Goal: Task Accomplishment & Management: Manage account settings

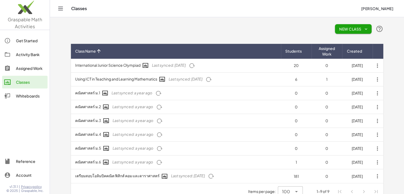
click at [16, 8] on img at bounding box center [25, 8] width 50 height 23
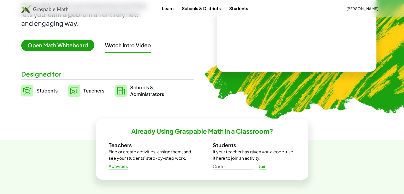
scroll to position [80, 0]
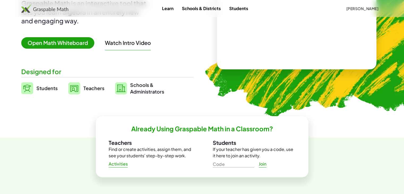
click at [91, 88] on span "Teachers" at bounding box center [93, 88] width 21 height 6
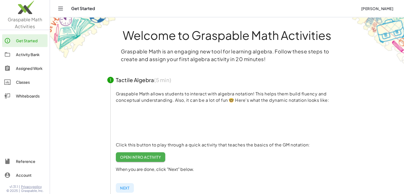
scroll to position [53, 0]
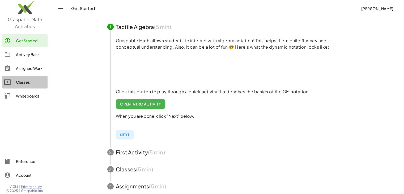
click at [19, 81] on div "Classes" at bounding box center [30, 82] width 29 height 6
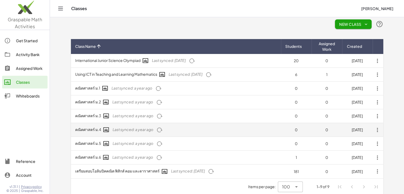
scroll to position [13, 0]
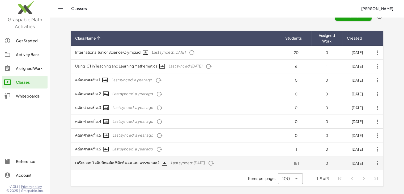
click at [214, 162] on icon "button" at bounding box center [211, 163] width 6 height 6
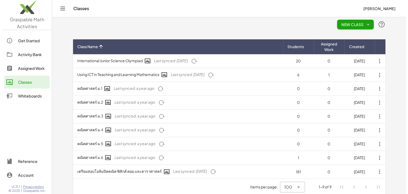
scroll to position [0, 0]
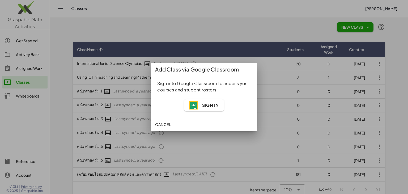
click at [202, 103] on span "Sign In" at bounding box center [203, 105] width 29 height 8
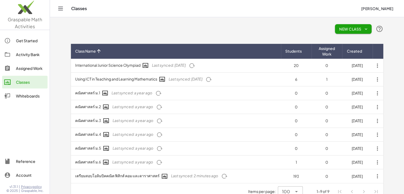
click at [367, 27] on icon "button" at bounding box center [366, 29] width 5 height 5
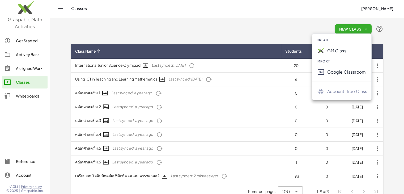
click at [351, 74] on div "Google Classroom" at bounding box center [347, 72] width 40 height 6
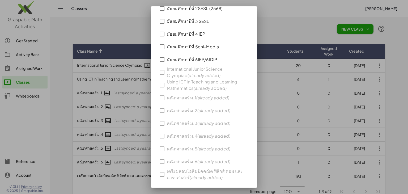
scroll to position [326, 0]
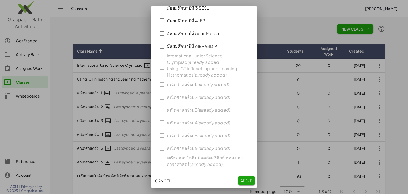
click at [240, 179] on span "Add (1)" at bounding box center [246, 180] width 13 height 5
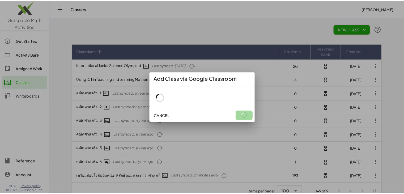
scroll to position [0, 0]
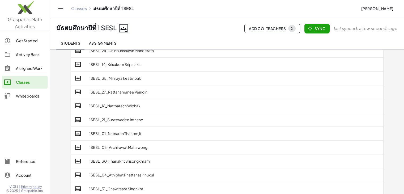
scroll to position [419, 0]
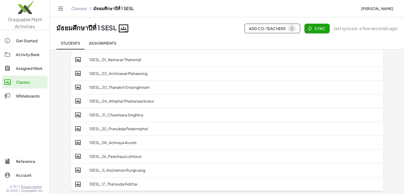
click at [292, 27] on div "2" at bounding box center [292, 29] width 2 height 4
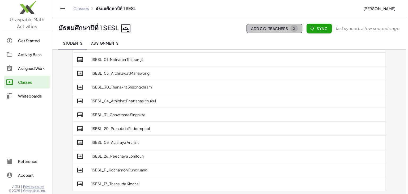
scroll to position [0, 0]
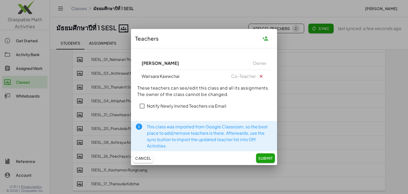
click at [262, 73] on button "button" at bounding box center [261, 76] width 11 height 11
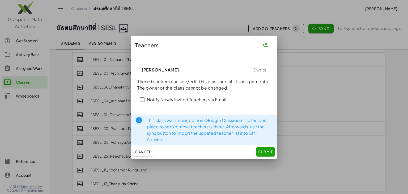
click at [266, 150] on span "Submit" at bounding box center [265, 151] width 15 height 5
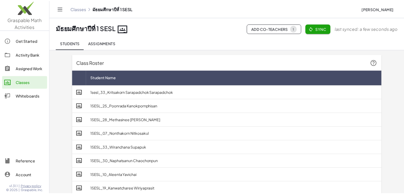
scroll to position [419, 0]
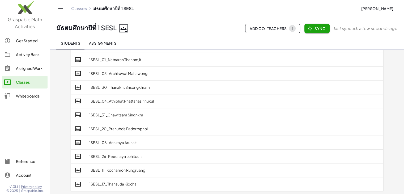
click at [292, 26] on span "1" at bounding box center [292, 28] width 7 height 7
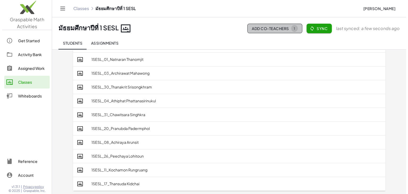
scroll to position [0, 0]
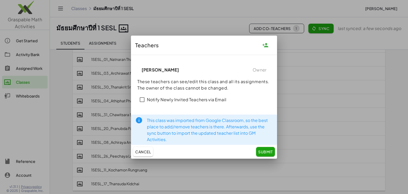
click at [265, 44] on icon "button" at bounding box center [265, 45] width 6 height 6
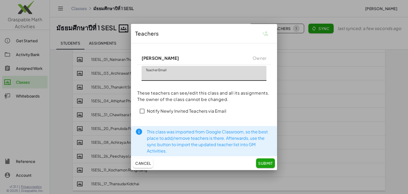
click at [145, 162] on span "Cancel" at bounding box center [143, 163] width 16 height 5
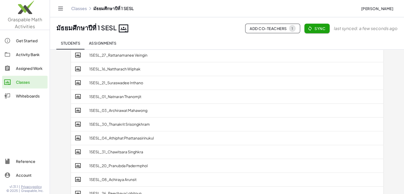
scroll to position [419, 0]
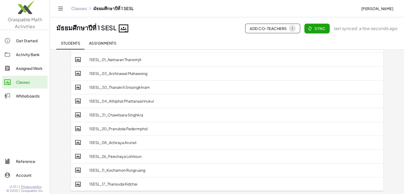
click at [313, 23] on header "Classes มัธยมศึกษาปีที่ 1 SESL Tanaphat Loiweha มัธยมศึกษาปีที่ 1 SESL Add Co-T…" at bounding box center [227, 25] width 354 height 50
click at [319, 26] on span "Sync" at bounding box center [317, 28] width 17 height 5
click at [135, 61] on td "1SESL_01_Natnaran Thanomjit" at bounding box center [234, 60] width 298 height 14
click at [102, 45] on button "Assignments" at bounding box center [102, 43] width 36 height 13
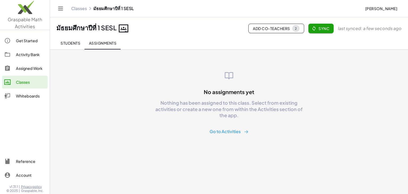
click at [61, 42] on span "Students" at bounding box center [71, 43] width 20 height 5
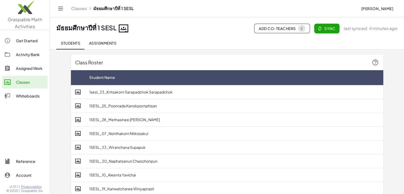
click at [107, 43] on span "Assignments" at bounding box center [103, 43] width 28 height 5
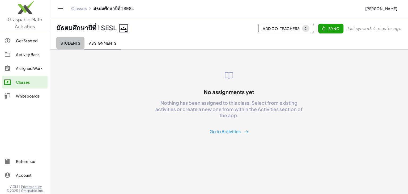
click at [73, 41] on span "Students" at bounding box center [71, 43] width 20 height 5
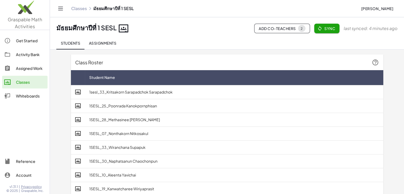
click at [22, 15] on img at bounding box center [25, 8] width 50 height 23
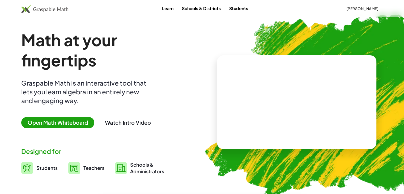
click at [95, 167] on span "Teachers" at bounding box center [93, 168] width 21 height 6
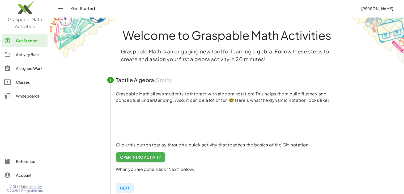
click at [28, 64] on link "Assigned Work" at bounding box center [24, 68] width 45 height 13
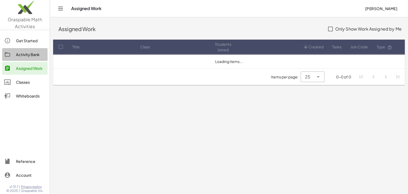
click at [29, 54] on div "Activity Bank" at bounding box center [30, 54] width 29 height 6
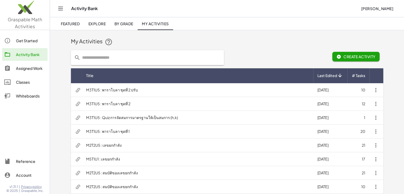
click at [108, 58] on input "text" at bounding box center [150, 57] width 140 height 15
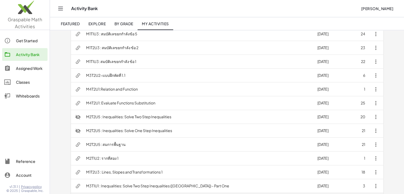
scroll to position [254, 0]
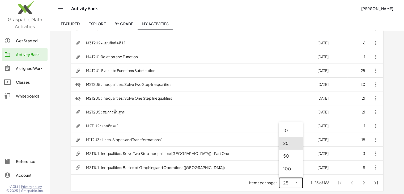
click at [295, 183] on icon at bounding box center [296, 183] width 6 height 6
click at [290, 169] on div "100" at bounding box center [290, 168] width 15 height 6
type input "***"
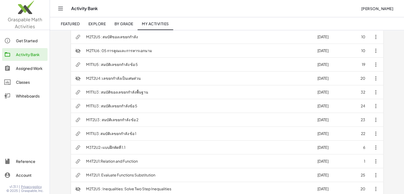
scroll to position [0, 0]
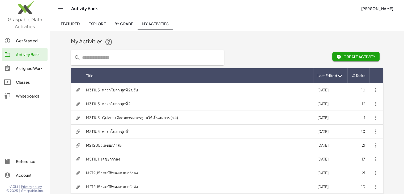
click at [113, 58] on input "text" at bounding box center [150, 57] width 140 height 15
type input "*"
type input "******"
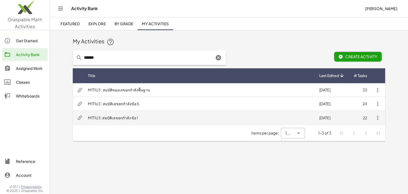
click at [119, 122] on td "M1T1U3: สมบัติเลขยกกำลัง ข้อ 1" at bounding box center [199, 118] width 231 height 14
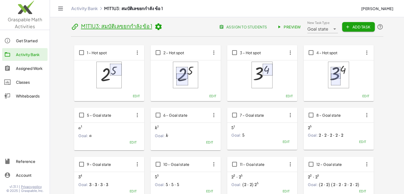
click at [287, 25] on span "Preview" at bounding box center [289, 26] width 23 height 5
click at [24, 50] on link "Activity Bank" at bounding box center [24, 54] width 45 height 13
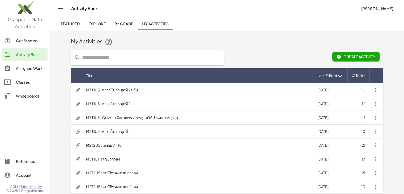
click at [110, 61] on input "text" at bounding box center [150, 57] width 140 height 15
type input "******"
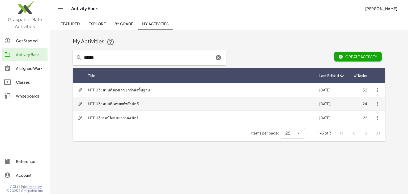
click at [109, 103] on td "M1T1U3 : สมบัติเลขยกกำลังข้อ 5" at bounding box center [199, 104] width 231 height 14
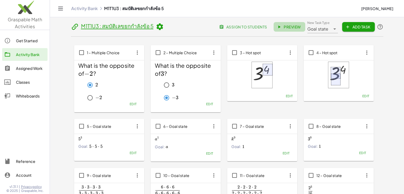
click at [286, 25] on span "Preview" at bounding box center [289, 26] width 23 height 5
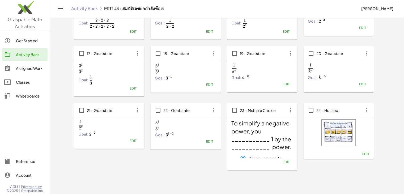
scroll to position [263, 0]
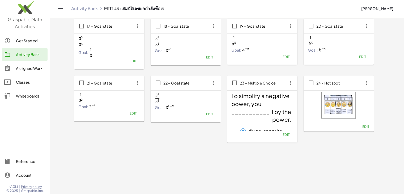
click at [281, 56] on button "Edit" at bounding box center [286, 56] width 14 height 7
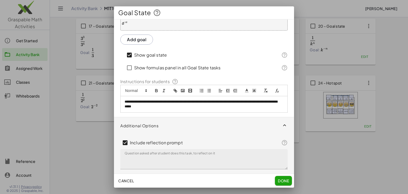
scroll to position [40, 0]
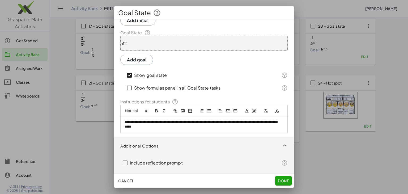
click at [285, 179] on button "Done" at bounding box center [283, 181] width 17 height 10
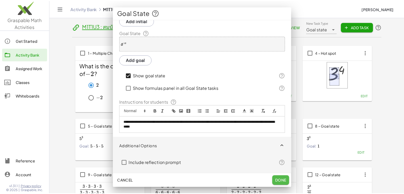
scroll to position [263, 0]
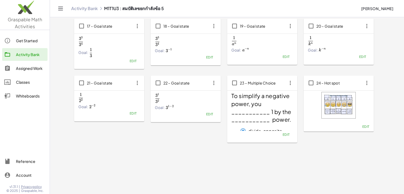
click at [363, 58] on span "Edit" at bounding box center [362, 57] width 7 height 4
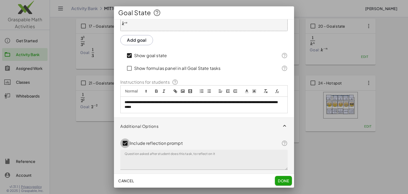
scroll to position [40, 0]
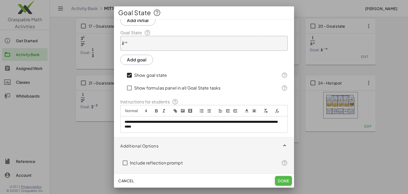
click at [282, 177] on button "Done" at bounding box center [283, 181] width 17 height 10
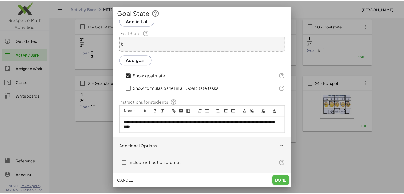
scroll to position [263, 0]
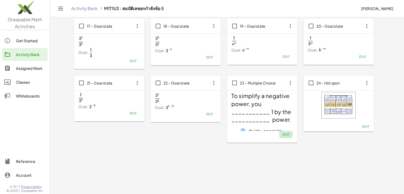
click at [284, 131] on button "Edit" at bounding box center [286, 134] width 14 height 7
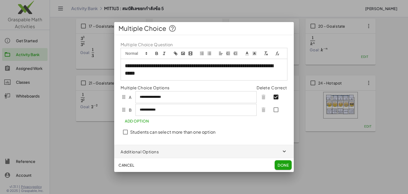
click at [280, 160] on button "Done" at bounding box center [283, 165] width 17 height 10
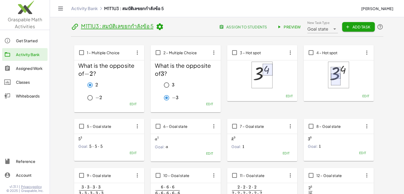
click at [292, 25] on span "Preview" at bounding box center [289, 26] width 23 height 5
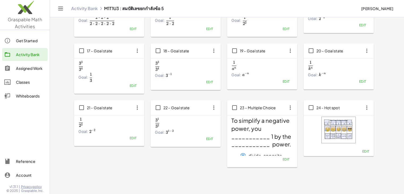
scroll to position [263, 0]
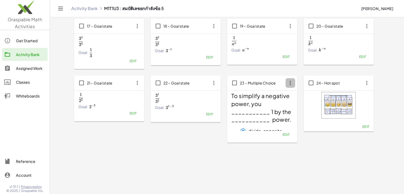
click at [291, 82] on icon "button" at bounding box center [290, 83] width 10 height 10
click at [294, 120] on div "Delete" at bounding box center [299, 121] width 21 height 6
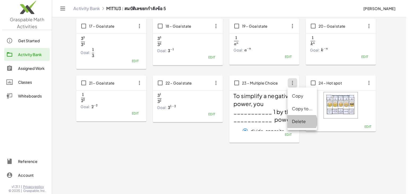
scroll to position [0, 0]
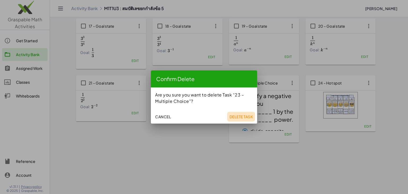
click at [248, 118] on span "Delete Task" at bounding box center [241, 116] width 24 height 5
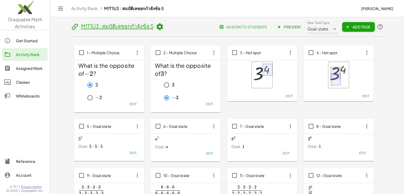
click at [162, 26] on header "M1T1U3 : สมบัติเลขยกกำลังข้อ 5 assign to students Preview New Task Type Goal st…" at bounding box center [227, 28] width 312 height 16
click at [158, 27] on icon at bounding box center [160, 27] width 8 height 8
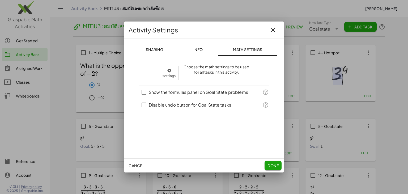
click at [196, 46] on button "Info" at bounding box center [198, 49] width 40 height 13
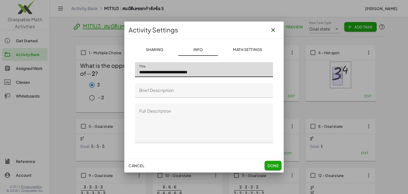
click at [210, 72] on input "**********" at bounding box center [204, 69] width 138 height 15
type input "**********"
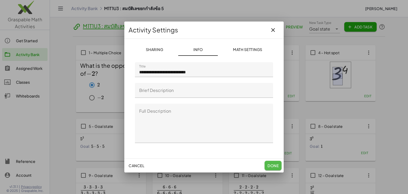
click at [274, 167] on span "Done" at bounding box center [272, 165] width 11 height 5
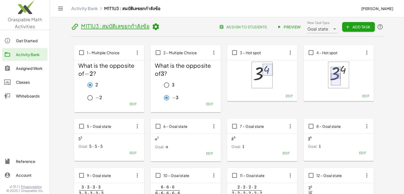
click at [28, 52] on div "Activity Bank" at bounding box center [30, 54] width 29 height 6
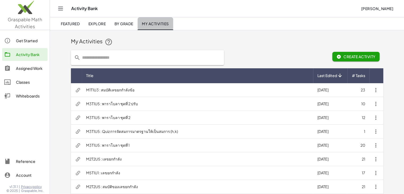
click at [149, 25] on span "My Activities" at bounding box center [155, 23] width 27 height 5
click at [121, 59] on input "text" at bounding box center [150, 57] width 140 height 15
type input "*"
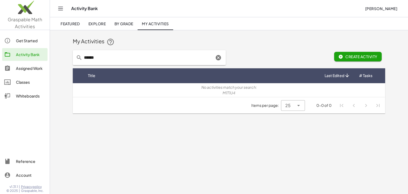
click at [136, 56] on input "******" at bounding box center [148, 57] width 132 height 15
type input "******"
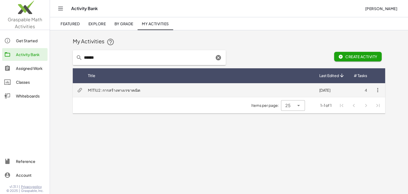
click at [121, 90] on td "M1T1U2 : การสร้างทางเรขาคณิต" at bounding box center [199, 90] width 231 height 14
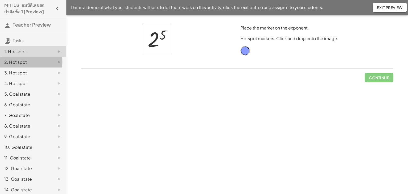
click at [16, 61] on div "2. Hot spot" at bounding box center [25, 62] width 43 height 6
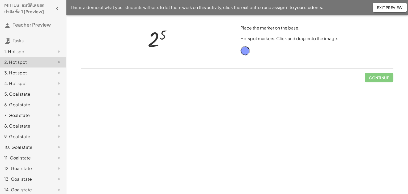
click at [17, 75] on div "3. Hot spot" at bounding box center [25, 73] width 43 height 6
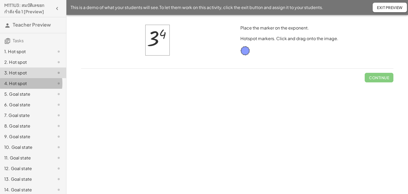
drag, startPoint x: 21, startPoint y: 85, endPoint x: 21, endPoint y: 91, distance: 5.8
click at [21, 85] on div "4. Hot spot" at bounding box center [25, 83] width 43 height 6
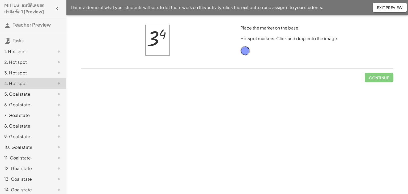
click at [21, 94] on div "5. Goal state" at bounding box center [25, 94] width 43 height 6
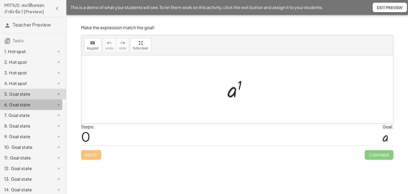
click at [19, 101] on div "6. Goal state" at bounding box center [25, 104] width 43 height 6
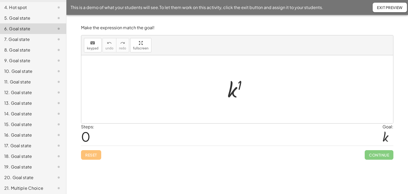
scroll to position [88, 0]
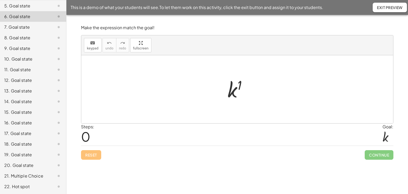
click at [18, 117] on div "14. Goal state" at bounding box center [33, 122] width 66 height 11
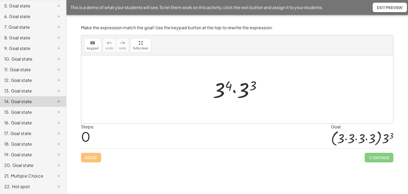
click at [22, 128] on div "15. Goal state" at bounding box center [33, 133] width 66 height 11
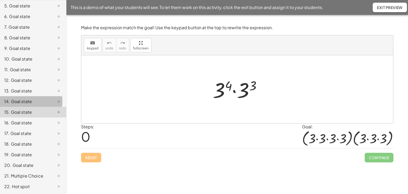
click at [20, 100] on div "14. Goal state" at bounding box center [25, 101] width 43 height 6
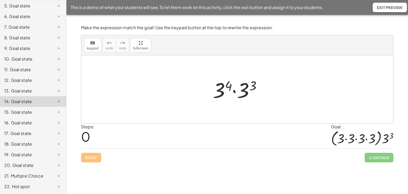
click at [19, 112] on div "15. Goal state" at bounding box center [25, 112] width 43 height 6
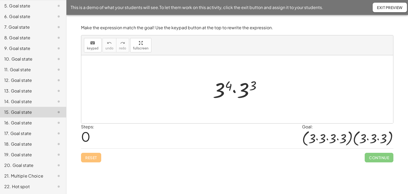
click at [16, 121] on div "16. Goal state" at bounding box center [25, 123] width 43 height 6
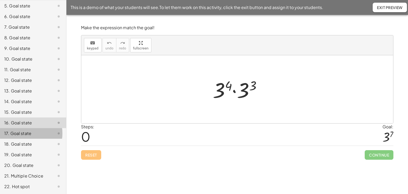
click at [16, 130] on div "17. Goal state" at bounding box center [25, 133] width 43 height 6
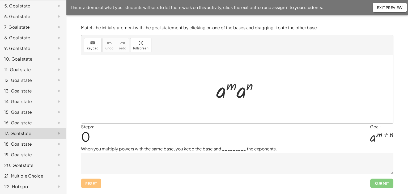
click at [21, 142] on div "18. Goal state" at bounding box center [25, 144] width 43 height 6
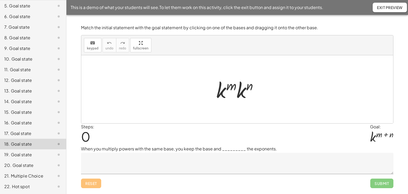
click at [22, 170] on div "19. Goal state" at bounding box center [33, 175] width 66 height 11
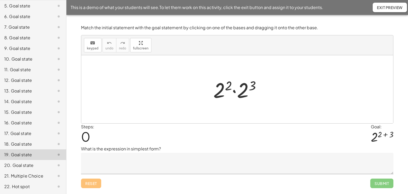
click at [23, 163] on div "20. Goal state" at bounding box center [25, 165] width 43 height 6
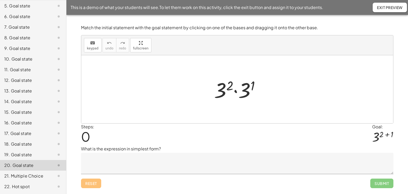
click at [23, 173] on div "21. Multiple Choice" at bounding box center [25, 176] width 43 height 6
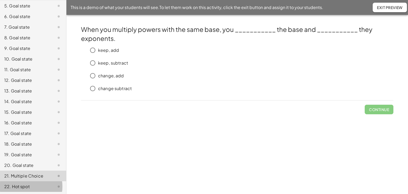
click at [24, 184] on div "22. Hot spot" at bounding box center [25, 186] width 43 height 6
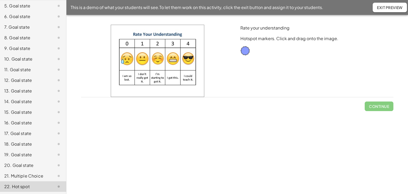
drag, startPoint x: 134, startPoint y: 146, endPoint x: 122, endPoint y: 122, distance: 27.0
click at [134, 146] on div "Place the marker on the exponent. Hotspot markers. Click and drag onto the imag…" at bounding box center [237, 104] width 342 height 179
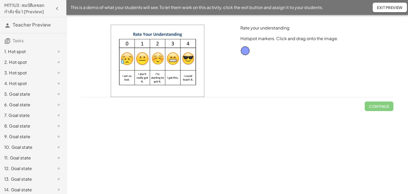
click at [383, 6] on span "Exit Preview" at bounding box center [390, 7] width 26 height 5
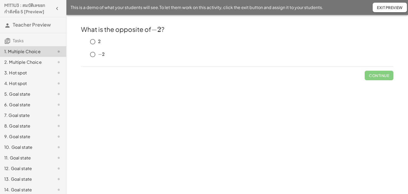
click at [30, 50] on div "1. Multiple Choice" at bounding box center [25, 51] width 43 height 6
click at [385, 76] on span "Check" at bounding box center [382, 75] width 14 height 5
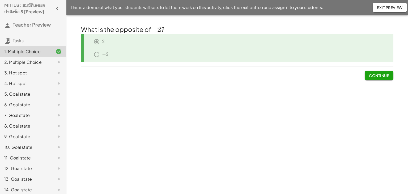
click at [28, 63] on div "2. Multiple Choice" at bounding box center [25, 62] width 43 height 6
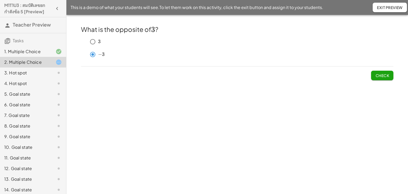
click at [388, 74] on span "Check" at bounding box center [382, 75] width 14 height 5
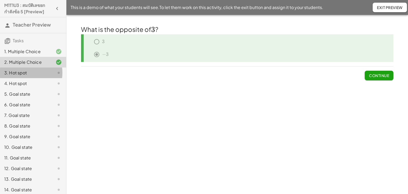
click at [30, 89] on div "3. Hot spot" at bounding box center [33, 94] width 66 height 11
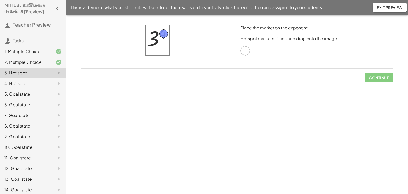
drag, startPoint x: 245, startPoint y: 48, endPoint x: 164, endPoint y: 31, distance: 83.3
click at [380, 78] on span "Check" at bounding box center [382, 77] width 14 height 5
click at [19, 81] on div "4. Hot spot" at bounding box center [25, 83] width 43 height 6
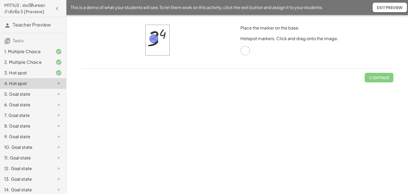
drag, startPoint x: 243, startPoint y: 48, endPoint x: 152, endPoint y: 36, distance: 92.1
click at [377, 77] on span "Check" at bounding box center [382, 77] width 14 height 5
click at [382, 79] on span "Continue" at bounding box center [379, 77] width 20 height 5
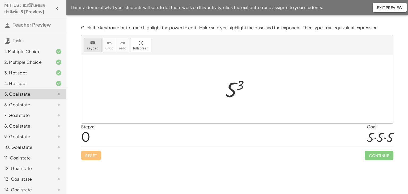
click at [92, 43] on icon "keyboard" at bounding box center [92, 43] width 5 height 6
click at [233, 92] on div at bounding box center [234, 90] width 19 height 24
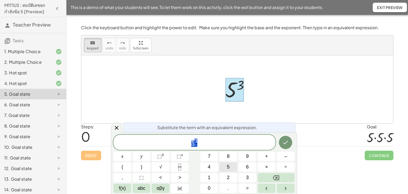
click at [227, 167] on span "5" at bounding box center [228, 166] width 3 height 7
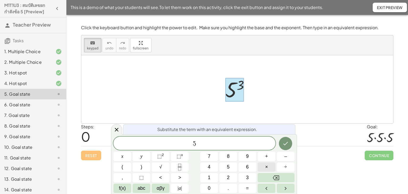
click at [267, 166] on span "×" at bounding box center [266, 166] width 3 height 7
click at [229, 167] on span "5" at bounding box center [228, 166] width 3 height 7
click at [266, 168] on span "×" at bounding box center [266, 166] width 3 height 7
click at [229, 168] on span "5" at bounding box center [228, 166] width 3 height 7
click at [291, 142] on button "Done" at bounding box center [285, 143] width 13 height 13
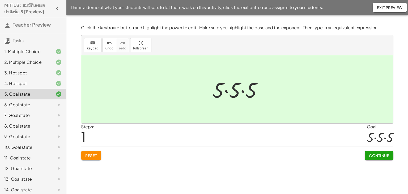
click at [380, 153] on span "Continue" at bounding box center [379, 155] width 20 height 5
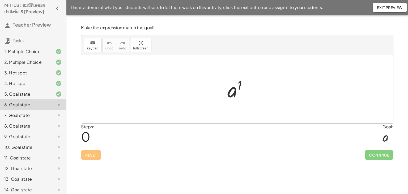
click at [231, 92] on div at bounding box center [239, 89] width 29 height 26
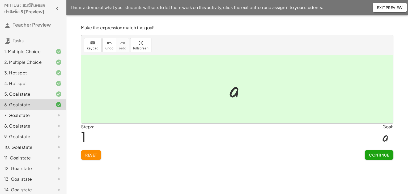
click at [391, 155] on button "Continue" at bounding box center [379, 155] width 29 height 10
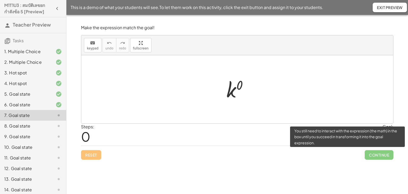
click at [232, 91] on div at bounding box center [239, 89] width 31 height 26
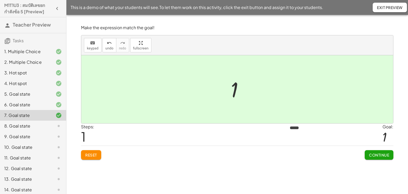
click at [375, 153] on span "Continue" at bounding box center [379, 154] width 20 height 5
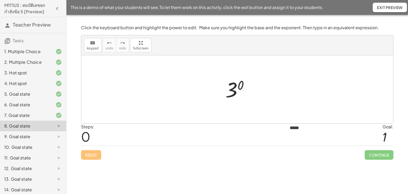
click at [226, 92] on div at bounding box center [239, 89] width 33 height 26
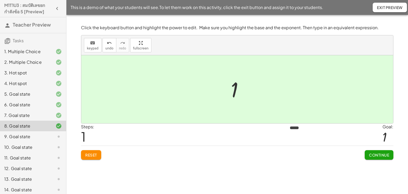
click at [379, 153] on span "Continue" at bounding box center [379, 154] width 20 height 5
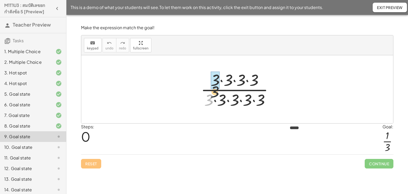
drag, startPoint x: 209, startPoint y: 100, endPoint x: 219, endPoint y: 83, distance: 19.7
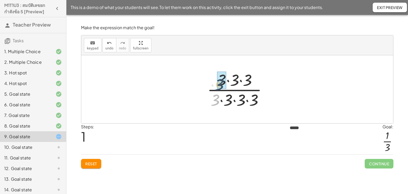
drag, startPoint x: 217, startPoint y: 103, endPoint x: 221, endPoint y: 87, distance: 16.4
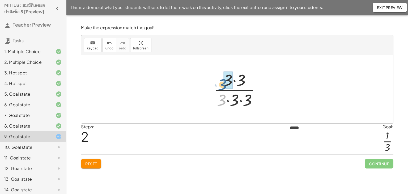
drag, startPoint x: 225, startPoint y: 101, endPoint x: 226, endPoint y: 86, distance: 14.9
drag, startPoint x: 229, startPoint y: 101, endPoint x: 232, endPoint y: 84, distance: 17.9
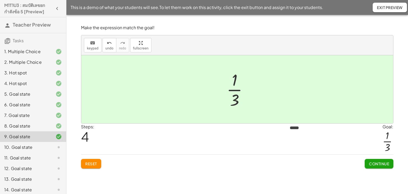
click at [381, 164] on span "Continue" at bounding box center [379, 163] width 20 height 5
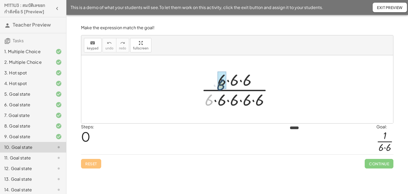
drag, startPoint x: 210, startPoint y: 95, endPoint x: 217, endPoint y: 88, distance: 9.2
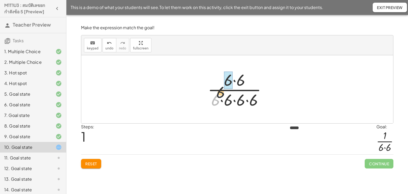
drag, startPoint x: 217, startPoint y: 102, endPoint x: 227, endPoint y: 85, distance: 20.1
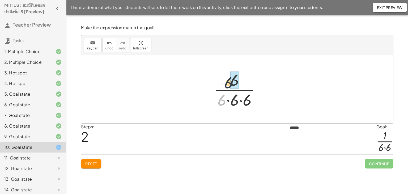
drag, startPoint x: 223, startPoint y: 100, endPoint x: 232, endPoint y: 80, distance: 21.8
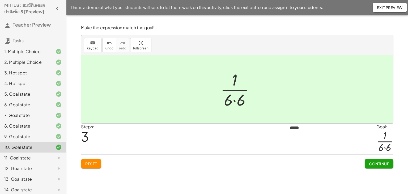
click at [377, 164] on span "Continue" at bounding box center [379, 163] width 20 height 5
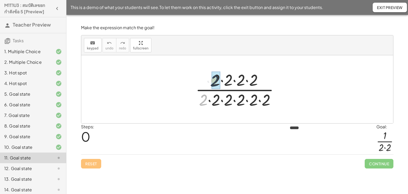
drag, startPoint x: 202, startPoint y: 99, endPoint x: 211, endPoint y: 88, distance: 14.1
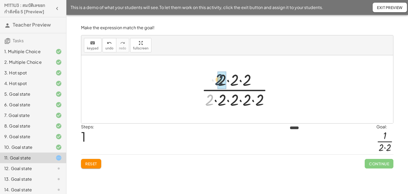
drag, startPoint x: 210, startPoint y: 99, endPoint x: 217, endPoint y: 83, distance: 17.3
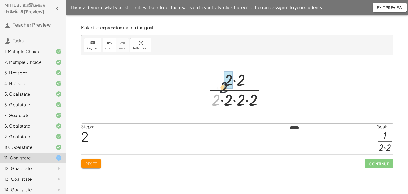
drag, startPoint x: 214, startPoint y: 99, endPoint x: 225, endPoint y: 81, distance: 21.3
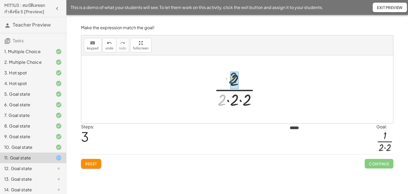
drag, startPoint x: 223, startPoint y: 101, endPoint x: 230, endPoint y: 85, distance: 18.0
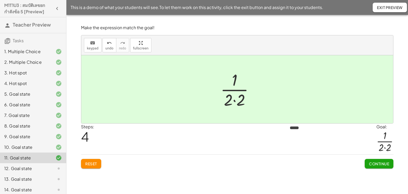
click at [384, 160] on button "Continue" at bounding box center [379, 164] width 29 height 10
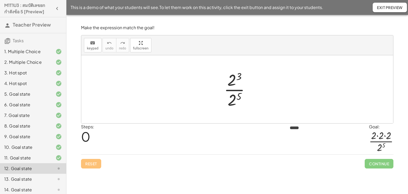
drag, startPoint x: 292, startPoint y: 127, endPoint x: 295, endPoint y: 131, distance: 5.3
click at [279, 125] on div "Steps: 0 Goal: · 2 · 2 · 2 · 2 5" at bounding box center [237, 138] width 312 height 31
drag, startPoint x: 291, startPoint y: 128, endPoint x: 300, endPoint y: 129, distance: 8.8
click at [292, 128] on div "Steps: 0 Goal: · 2 · 2 · 2 · 2 5" at bounding box center [237, 138] width 312 height 31
click at [91, 42] on icon "keyboard" at bounding box center [92, 43] width 5 height 6
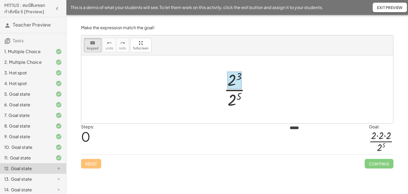
click at [229, 80] on div at bounding box center [234, 80] width 14 height 18
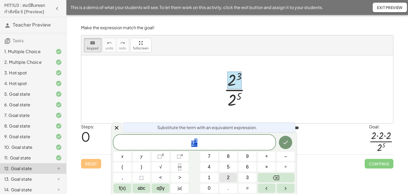
click at [228, 178] on span "2" at bounding box center [228, 177] width 3 height 7
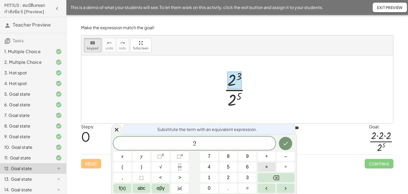
click at [266, 164] on span "×" at bounding box center [266, 166] width 3 height 7
click at [229, 175] on span "2" at bounding box center [228, 177] width 3 height 7
click at [263, 167] on button "×" at bounding box center [267, 166] width 18 height 9
click at [227, 178] on button "2" at bounding box center [228, 177] width 18 height 9
click at [283, 143] on icon "Done" at bounding box center [285, 143] width 6 height 6
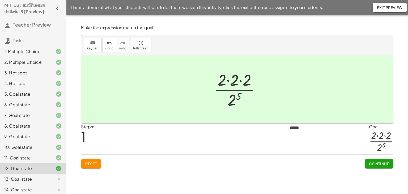
click at [382, 163] on span "Continue" at bounding box center [379, 163] width 20 height 5
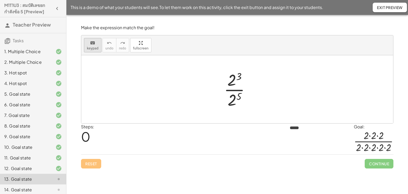
click at [95, 45] on div "keyboard" at bounding box center [93, 43] width 12 height 6
click at [236, 78] on div at bounding box center [239, 76] width 6 height 11
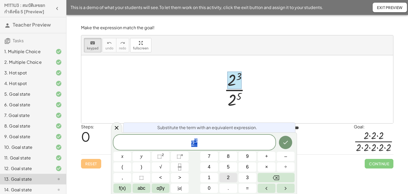
click at [228, 178] on span "2" at bounding box center [228, 177] width 3 height 7
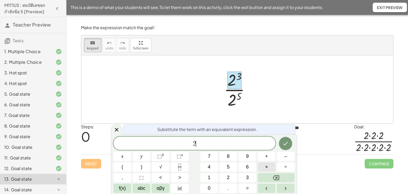
click at [269, 162] on button "×" at bounding box center [267, 166] width 18 height 9
click at [228, 177] on span "2" at bounding box center [228, 177] width 3 height 7
click at [267, 164] on span "×" at bounding box center [266, 166] width 3 height 7
click at [219, 179] on button "2" at bounding box center [228, 177] width 18 height 9
click at [289, 141] on button "Done" at bounding box center [285, 143] width 13 height 13
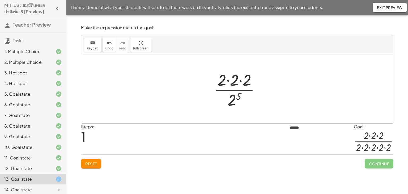
drag, startPoint x: 74, startPoint y: 39, endPoint x: 82, endPoint y: 42, distance: 8.3
click at [75, 39] on div "What is the opposite of ﻿ − 2 -2 − 2 ﻿ ? ﻿ 2 2 2 ﻿ ﻿ − 2 -2 − 2 ﻿ Continue What…" at bounding box center [237, 104] width 342 height 179
click at [87, 43] on div "keyboard" at bounding box center [93, 43] width 12 height 6
click at [237, 99] on div at bounding box center [238, 96] width 5 height 11
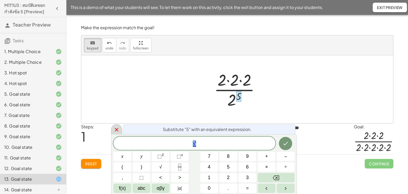
click at [119, 131] on icon at bounding box center [116, 129] width 6 height 6
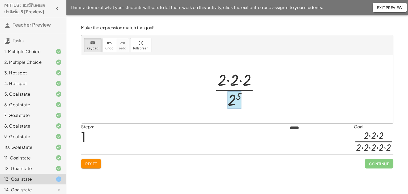
drag, startPoint x: 233, startPoint y: 100, endPoint x: 231, endPoint y: 102, distance: 2.9
click at [232, 100] on div at bounding box center [235, 100] width 14 height 18
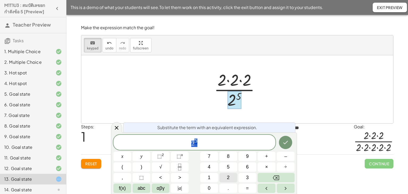
click at [229, 176] on span "2" at bounding box center [228, 177] width 3 height 7
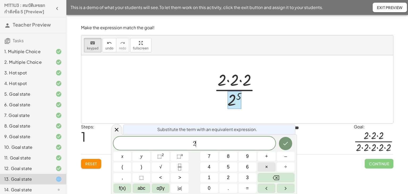
click at [261, 164] on button "×" at bounding box center [267, 166] width 18 height 9
click at [225, 178] on button "2" at bounding box center [228, 177] width 18 height 9
click at [263, 167] on button "×" at bounding box center [267, 166] width 18 height 9
click at [232, 178] on button "2" at bounding box center [228, 177] width 18 height 9
click at [271, 164] on button "×" at bounding box center [267, 166] width 18 height 9
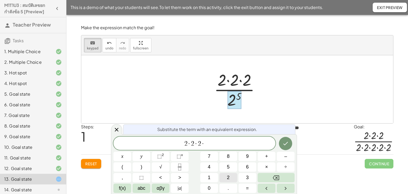
click at [228, 178] on span "2" at bounding box center [228, 177] width 3 height 7
click at [267, 164] on span "×" at bounding box center [266, 166] width 3 height 7
click at [229, 178] on span "2" at bounding box center [228, 177] width 3 height 7
click at [286, 141] on icon "Done" at bounding box center [285, 143] width 6 height 6
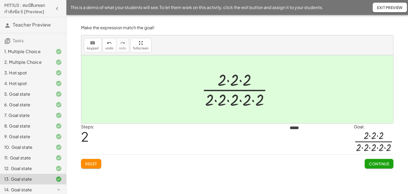
click at [385, 160] on button "Continue" at bounding box center [379, 164] width 29 height 10
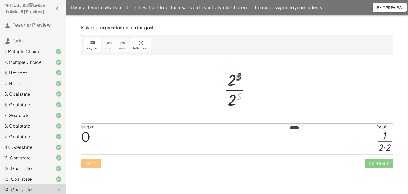
drag, startPoint x: 238, startPoint y: 97, endPoint x: 238, endPoint y: 78, distance: 19.1
click at [238, 78] on div at bounding box center [239, 89] width 36 height 41
drag, startPoint x: 231, startPoint y: 100, endPoint x: 235, endPoint y: 83, distance: 17.9
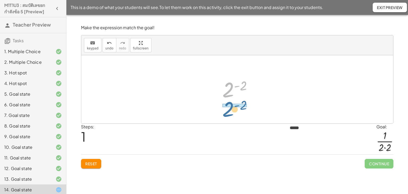
drag, startPoint x: 230, startPoint y: 88, endPoint x: 230, endPoint y: 108, distance: 19.4
click at [230, 108] on div "· 2 3 · 2 5 2 ( + 3 − 5 ) 2 ( - 2 ) 2 ( ) - 2" at bounding box center [237, 89] width 312 height 68
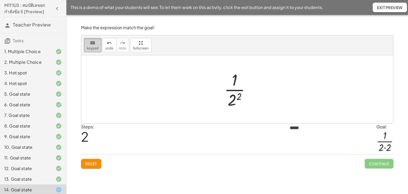
click at [92, 44] on icon "keyboard" at bounding box center [92, 43] width 5 height 6
click at [233, 99] on div at bounding box center [235, 100] width 14 height 18
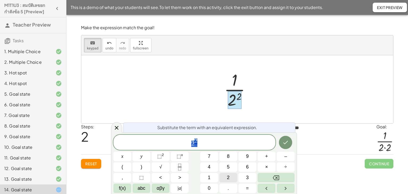
click at [231, 177] on button "2" at bounding box center [228, 177] width 18 height 9
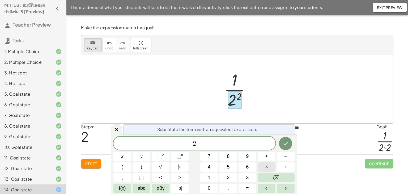
click at [266, 164] on span "×" at bounding box center [266, 166] width 3 height 7
click at [230, 178] on button "2" at bounding box center [228, 177] width 18 height 9
click at [283, 143] on icon "Done" at bounding box center [285, 143] width 6 height 6
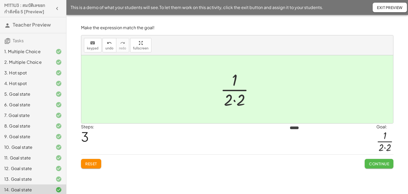
click at [382, 164] on span "Continue" at bounding box center [379, 163] width 20 height 5
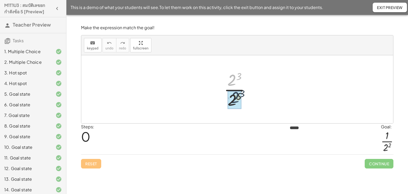
drag, startPoint x: 233, startPoint y: 82, endPoint x: 236, endPoint y: 99, distance: 18.1
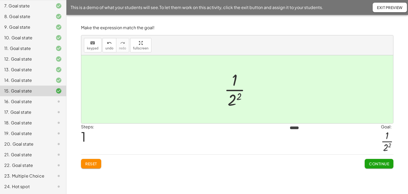
scroll to position [114, 0]
click at [36, 98] on div "16. Goal state" at bounding box center [25, 101] width 43 height 6
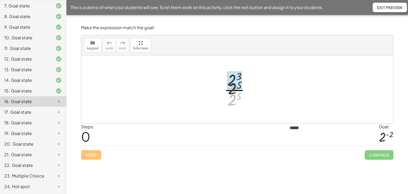
drag, startPoint x: 232, startPoint y: 101, endPoint x: 232, endPoint y: 86, distance: 14.9
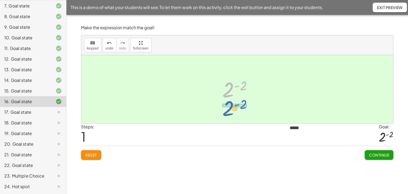
drag, startPoint x: 229, startPoint y: 91, endPoint x: 229, endPoint y: 109, distance: 18.6
click at [229, 109] on div "· 2 3 · 2 5 2 ( + 3 − 5 ) 2 ( - 2 ) 2 ( ) - 2" at bounding box center [237, 89] width 312 height 68
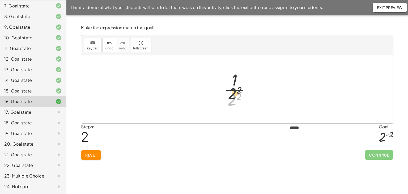
drag, startPoint x: 232, startPoint y: 100, endPoint x: 232, endPoint y: 80, distance: 19.4
click at [232, 80] on div at bounding box center [239, 89] width 36 height 41
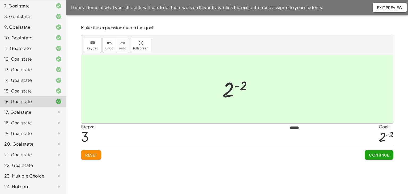
click at [379, 152] on span "Continue" at bounding box center [379, 154] width 20 height 5
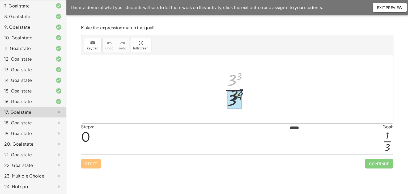
drag, startPoint x: 233, startPoint y: 78, endPoint x: 235, endPoint y: 97, distance: 18.9
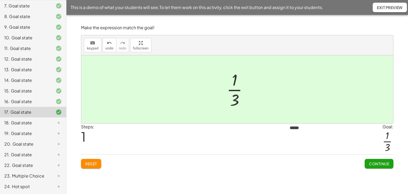
click at [378, 163] on span "Continue" at bounding box center [379, 163] width 20 height 5
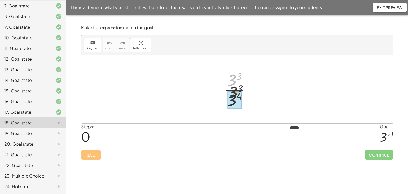
drag, startPoint x: 231, startPoint y: 80, endPoint x: 231, endPoint y: 99, distance: 19.4
drag, startPoint x: 233, startPoint y: 97, endPoint x: 232, endPoint y: 74, distance: 22.9
click at [232, 74] on div at bounding box center [239, 89] width 31 height 41
click at [233, 101] on div at bounding box center [239, 89] width 31 height 41
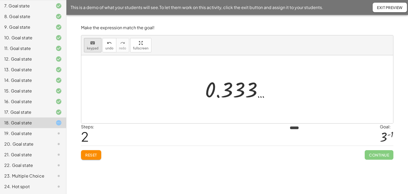
click at [95, 44] on div "keyboard" at bounding box center [93, 43] width 12 height 6
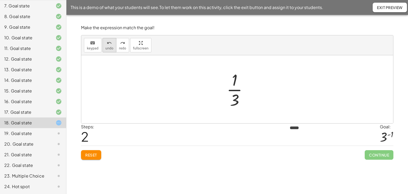
click at [107, 44] on icon "undo" at bounding box center [109, 43] width 5 height 6
click at [92, 154] on span "Reset" at bounding box center [91, 154] width 12 height 5
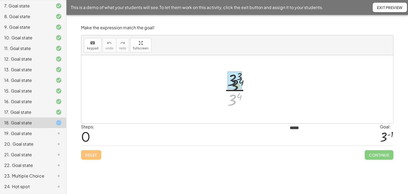
drag, startPoint x: 232, startPoint y: 100, endPoint x: 234, endPoint y: 81, distance: 18.7
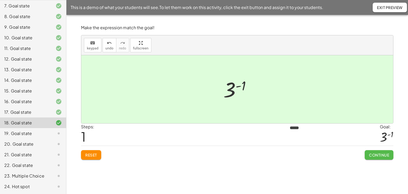
click at [380, 150] on button "Continue" at bounding box center [379, 155] width 29 height 10
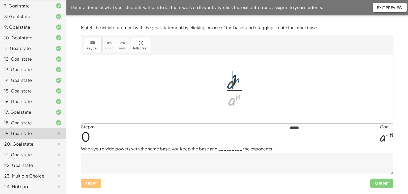
drag, startPoint x: 232, startPoint y: 102, endPoint x: 231, endPoint y: 84, distance: 17.6
click at [231, 84] on div at bounding box center [239, 89] width 34 height 41
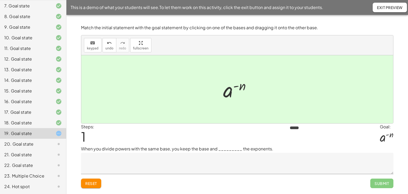
click at [127, 163] on textarea at bounding box center [237, 163] width 312 height 21
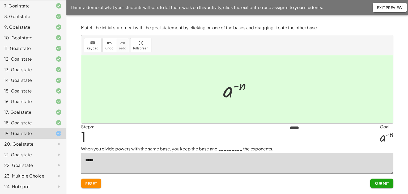
type textarea "*****"
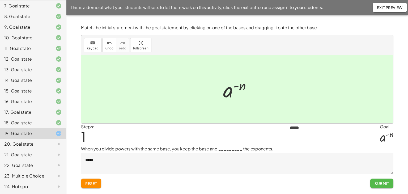
click at [376, 181] on span "Submit" at bounding box center [381, 183] width 15 height 5
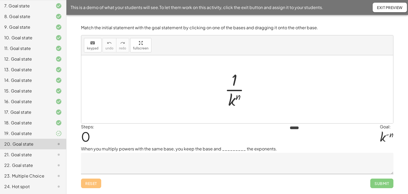
click at [194, 155] on textarea at bounding box center [237, 163] width 312 height 21
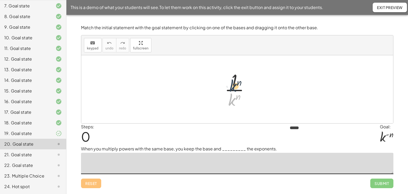
drag, startPoint x: 233, startPoint y: 102, endPoint x: 234, endPoint y: 87, distance: 14.9
click at [234, 87] on div at bounding box center [239, 89] width 34 height 41
drag, startPoint x: 233, startPoint y: 102, endPoint x: 237, endPoint y: 81, distance: 21.9
click at [237, 81] on div at bounding box center [239, 89] width 34 height 41
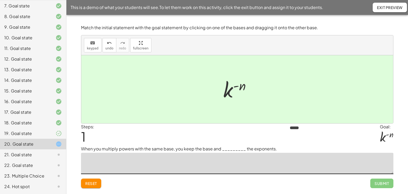
click at [211, 163] on textarea at bounding box center [237, 163] width 312 height 21
click at [30, 151] on div "21. Goal state" at bounding box center [25, 154] width 43 height 6
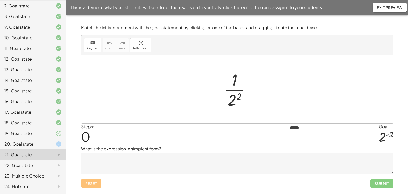
click at [31, 162] on div "22. Goal state" at bounding box center [25, 165] width 43 height 6
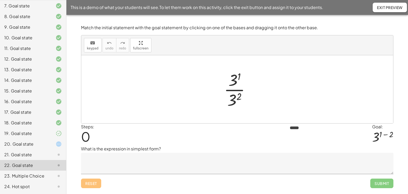
click at [27, 173] on div "23. Multiple Choice" at bounding box center [25, 176] width 43 height 6
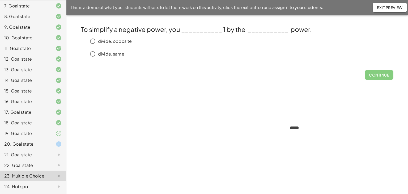
click at [22, 185] on div "24. Hot spot" at bounding box center [25, 186] width 43 height 6
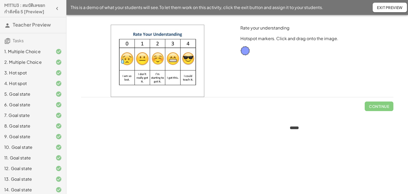
click at [383, 7] on span "Exit Preview" at bounding box center [390, 7] width 26 height 5
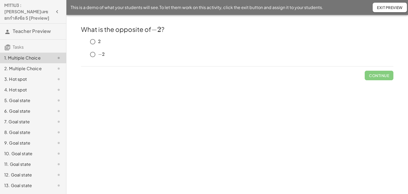
scroll to position [114, 0]
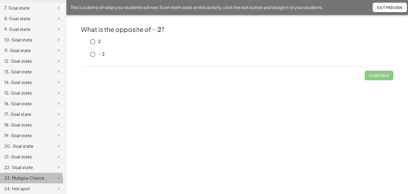
click at [25, 176] on div "23. Multiple Choice" at bounding box center [25, 178] width 43 height 6
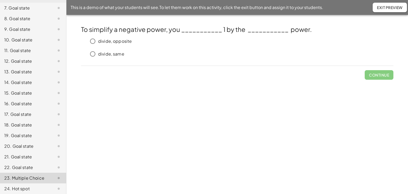
click at [391, 6] on span "Exit Preview" at bounding box center [390, 7] width 26 height 5
